Goal: Book appointment/travel/reservation

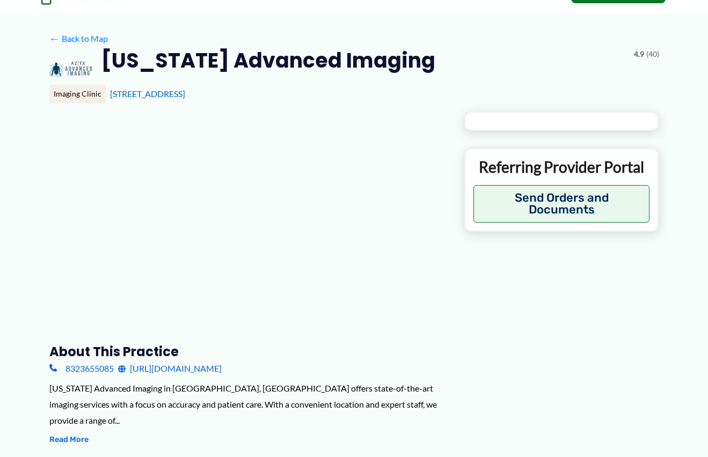
scroll to position [107, 0]
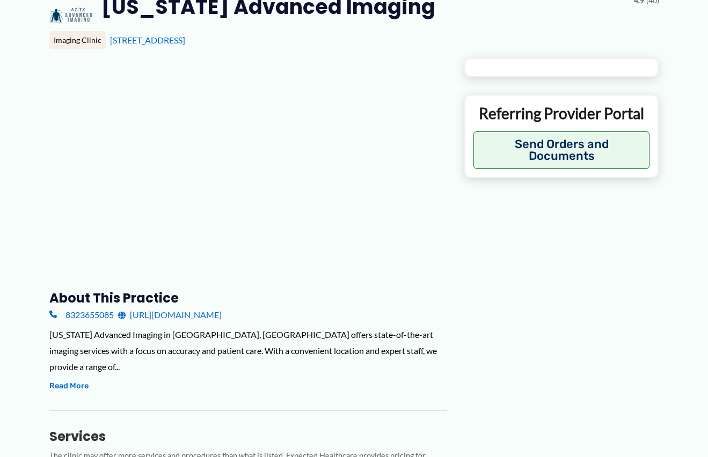
type input "**********"
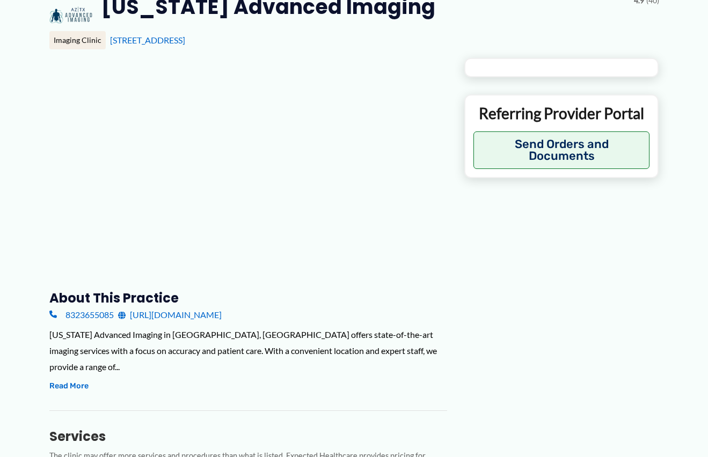
type input "**********"
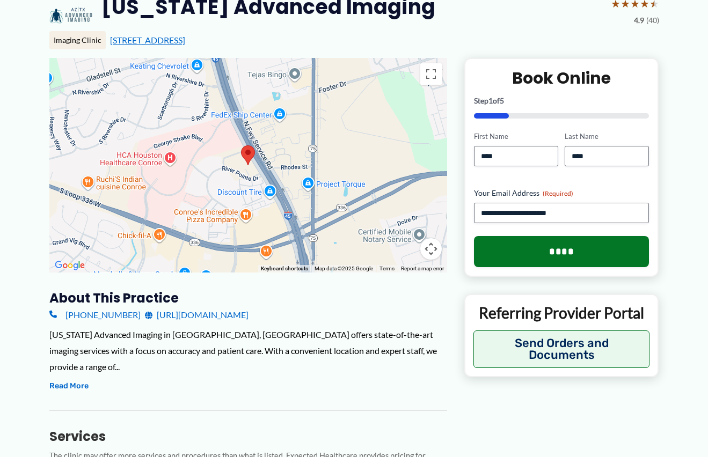
click at [185, 44] on link "[STREET_ADDRESS]" at bounding box center [147, 40] width 75 height 10
